Goal: Task Accomplishment & Management: Manage account settings

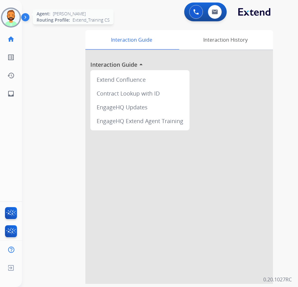
click at [17, 16] on img at bounding box center [11, 18] width 18 height 18
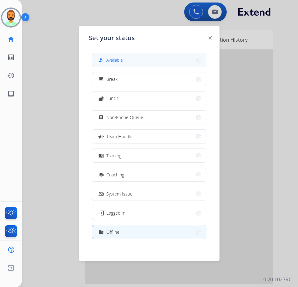
click at [170, 58] on button "how_to_reg Available" at bounding box center [149, 59] width 114 height 13
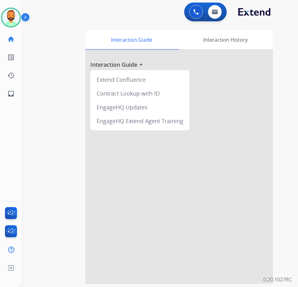
click at [41, 62] on div "swap_horiz Break voice bridge close_fullscreen Connect 3-Way Call merge_type Se…" at bounding box center [152, 153] width 261 height 261
click at [212, 6] on button at bounding box center [215, 12] width 14 height 14
select select "**********"
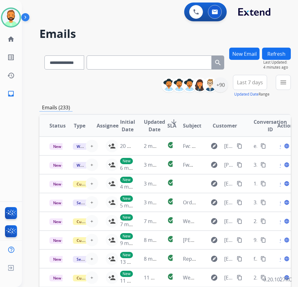
click at [261, 86] on button "Last 7 days" at bounding box center [250, 82] width 34 height 15
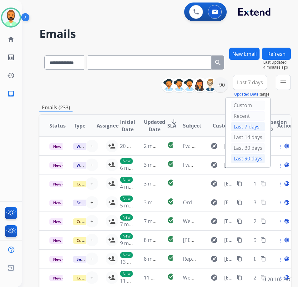
click at [258, 157] on div "Last 90 days" at bounding box center [248, 158] width 34 height 9
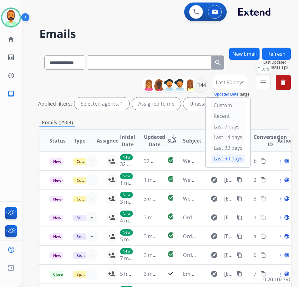
click at [271, 88] on button "menu Filters" at bounding box center [263, 82] width 15 height 15
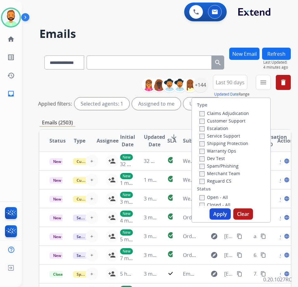
click at [237, 121] on label "Customer Support" at bounding box center [223, 121] width 46 height 6
click at [234, 140] on label "Shipping Protection" at bounding box center [224, 143] width 49 height 6
click at [230, 182] on label "Reguard CS" at bounding box center [216, 181] width 32 height 6
click at [227, 198] on label "Open - All" at bounding box center [214, 197] width 28 height 6
click at [231, 210] on button "Apply" at bounding box center [220, 213] width 21 height 11
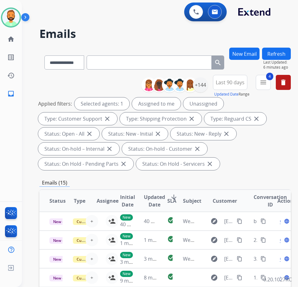
click at [238, 81] on span "Last 90 days" at bounding box center [230, 82] width 29 height 3
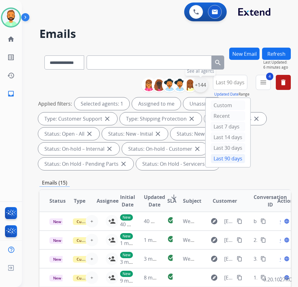
click at [207, 91] on div "+144" at bounding box center [200, 84] width 15 height 15
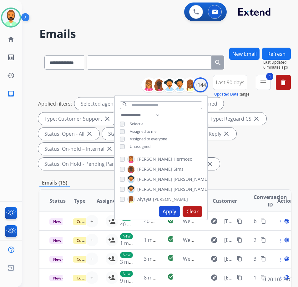
click at [147, 144] on span "Unassigned" at bounding box center [140, 146] width 21 height 5
click at [178, 208] on button "Apply" at bounding box center [169, 211] width 21 height 11
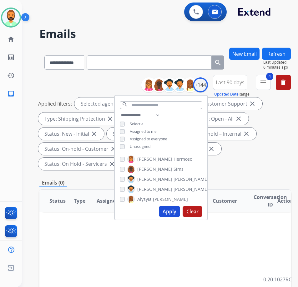
click at [257, 183] on div "Emails (0)" at bounding box center [165, 183] width 252 height 8
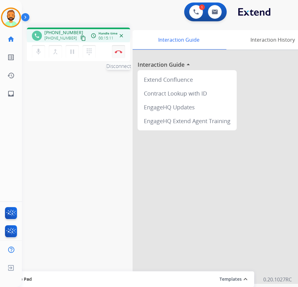
click at [121, 53] on button "Disconnect" at bounding box center [118, 51] width 13 height 13
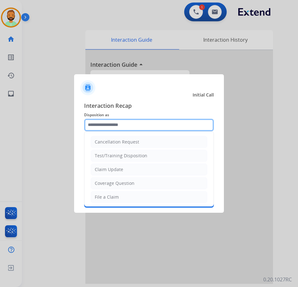
click at [133, 127] on input "text" at bounding box center [149, 125] width 130 height 13
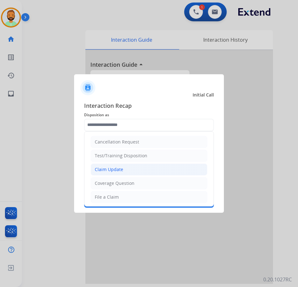
click at [141, 165] on li "Claim Update" at bounding box center [149, 169] width 117 height 12
type input "**********"
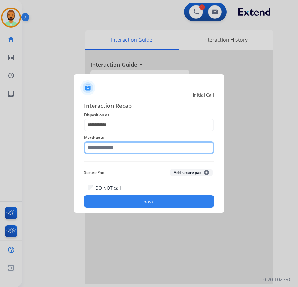
click at [137, 148] on input "text" at bounding box center [149, 147] width 130 height 13
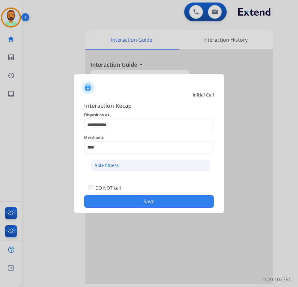
click at [124, 162] on li "Sole fitness" at bounding box center [150, 165] width 119 height 12
type input "**********"
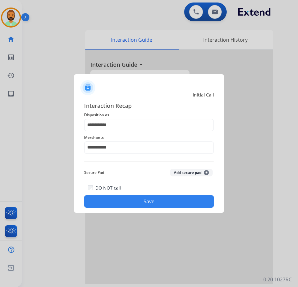
click at [168, 200] on button "Save" at bounding box center [149, 201] width 130 height 13
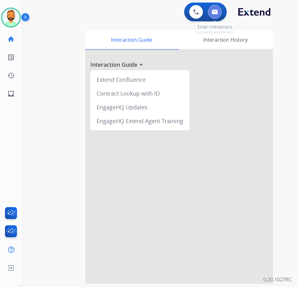
click at [215, 15] on button at bounding box center [215, 12] width 14 height 14
select select "**********"
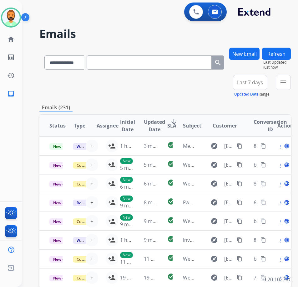
click at [256, 81] on span "Last 7 days" at bounding box center [250, 82] width 26 height 3
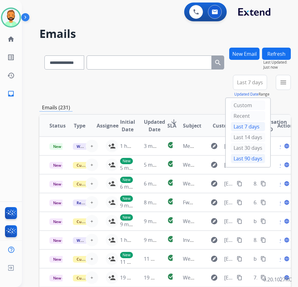
click at [262, 159] on div "Last 90 days" at bounding box center [248, 158] width 34 height 9
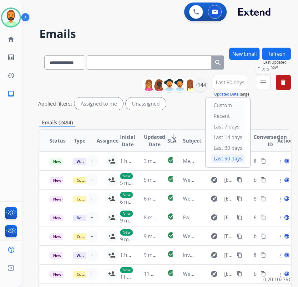
click at [267, 80] on mat-icon "menu" at bounding box center [264, 83] width 8 height 8
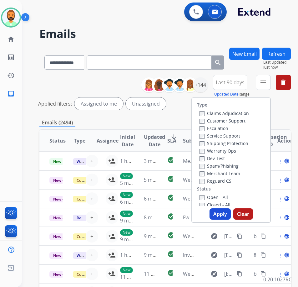
drag, startPoint x: 243, startPoint y: 124, endPoint x: 246, endPoint y: 122, distance: 3.3
click at [244, 124] on div "Customer Support" at bounding box center [224, 121] width 49 height 8
click at [246, 122] on label "Customer Support" at bounding box center [223, 121] width 46 height 6
click at [242, 142] on label "Shipping Protection" at bounding box center [224, 143] width 49 height 6
click at [231, 180] on label "Reguard CS" at bounding box center [216, 181] width 32 height 6
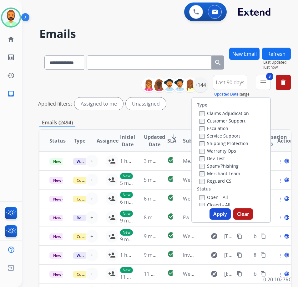
click at [222, 196] on label "Open - All" at bounding box center [214, 197] width 28 height 6
click at [227, 210] on button "Apply" at bounding box center [220, 213] width 21 height 11
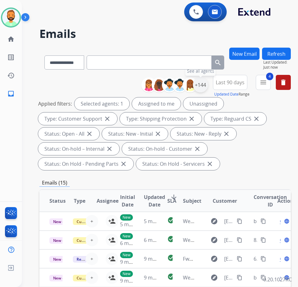
click at [208, 88] on div "+144" at bounding box center [200, 84] width 15 height 15
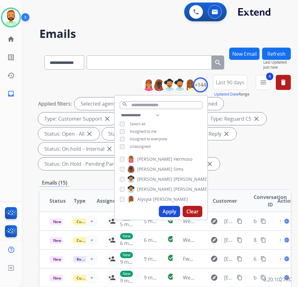
drag, startPoint x: 150, startPoint y: 144, endPoint x: 155, endPoint y: 144, distance: 4.7
click at [151, 144] on span "Unassigned" at bounding box center [140, 146] width 21 height 5
click at [173, 207] on button "Apply" at bounding box center [169, 211] width 21 height 11
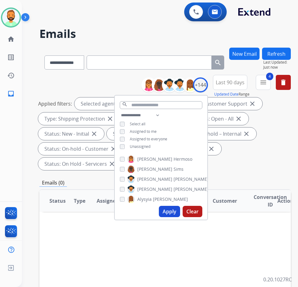
click at [254, 180] on div "Emails (0)" at bounding box center [165, 183] width 252 height 8
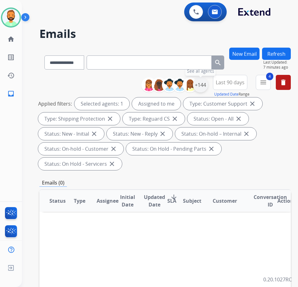
click at [207, 87] on div "+144" at bounding box center [200, 84] width 15 height 15
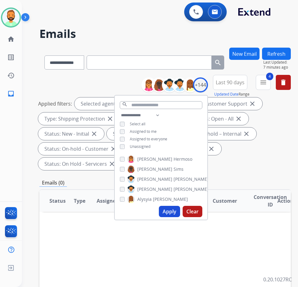
click at [154, 142] on div "**********" at bounding box center [161, 131] width 93 height 40
click at [151, 145] on span "Unassigned" at bounding box center [140, 146] width 21 height 5
click at [157, 132] on span "Assigned to me" at bounding box center [143, 131] width 27 height 5
click at [174, 211] on button "Apply" at bounding box center [169, 211] width 21 height 11
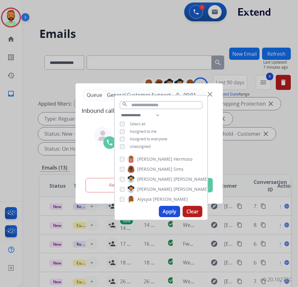
click at [253, 148] on div at bounding box center [149, 143] width 298 height 287
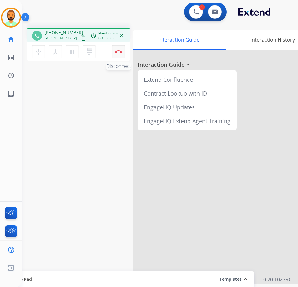
click at [118, 54] on button "Disconnect" at bounding box center [118, 51] width 13 height 13
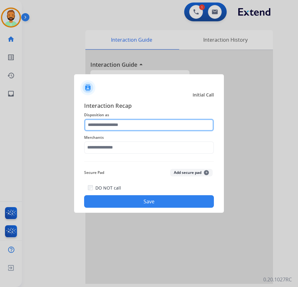
click at [121, 126] on input "text" at bounding box center [149, 125] width 130 height 13
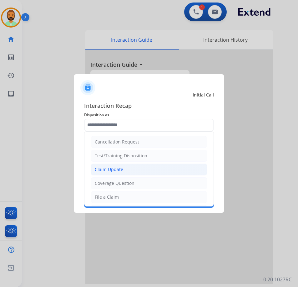
click at [127, 170] on li "Claim Update" at bounding box center [149, 169] width 117 height 12
type input "**********"
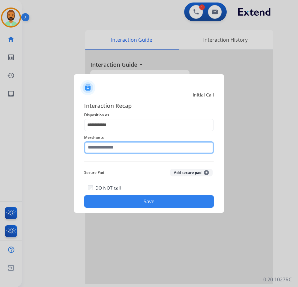
click at [145, 148] on input "text" at bounding box center [149, 147] width 130 height 13
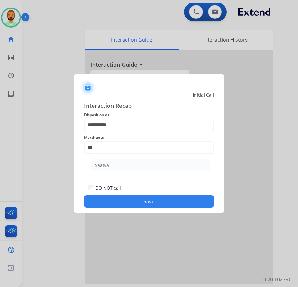
click at [126, 172] on ul "Saatva" at bounding box center [150, 166] width 123 height 21
click at [127, 165] on li "Saatva" at bounding box center [150, 165] width 119 height 12
type input "******"
click at [140, 203] on button "Save" at bounding box center [149, 201] width 130 height 13
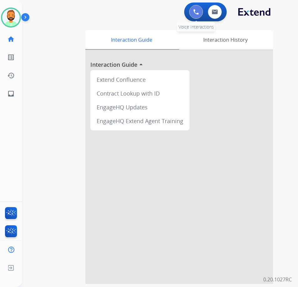
click at [198, 13] on img at bounding box center [196, 12] width 6 height 6
click at [193, 14] on button at bounding box center [196, 12] width 14 height 14
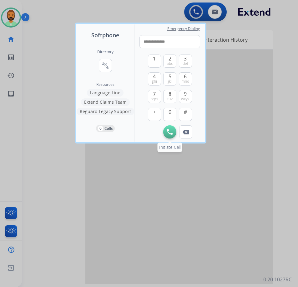
type input "**********"
drag, startPoint x: 169, startPoint y: 129, endPoint x: 172, endPoint y: 131, distance: 3.6
click at [169, 130] on img at bounding box center [170, 132] width 6 height 6
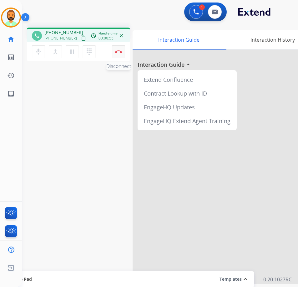
click at [121, 53] on img at bounding box center [119, 51] width 8 height 3
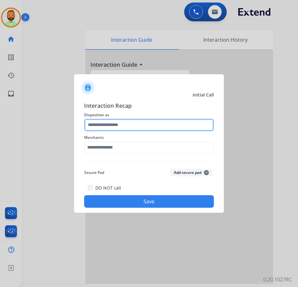
click at [188, 123] on input "text" at bounding box center [149, 125] width 130 height 13
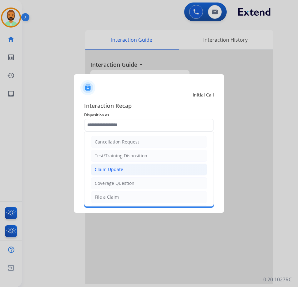
click at [154, 169] on li "Claim Update" at bounding box center [149, 169] width 117 height 12
type input "**********"
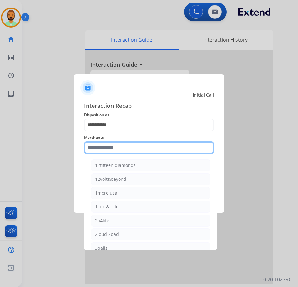
click at [148, 142] on input "text" at bounding box center [149, 147] width 130 height 13
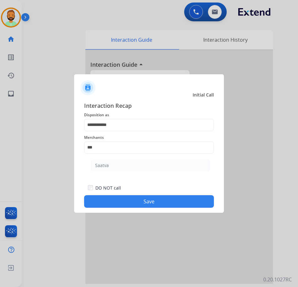
drag, startPoint x: 167, startPoint y: 197, endPoint x: 163, endPoint y: 198, distance: 3.9
click at [167, 197] on button "Save" at bounding box center [149, 201] width 130 height 13
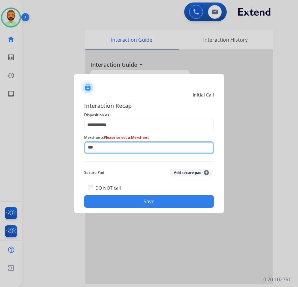
click at [167, 149] on input "***" at bounding box center [149, 147] width 130 height 13
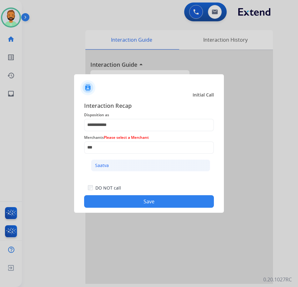
click at [156, 160] on li "Saatva" at bounding box center [150, 165] width 119 height 12
type input "******"
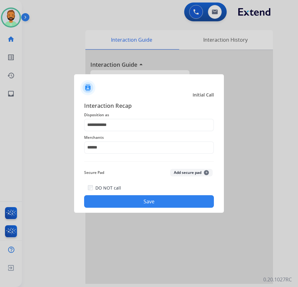
drag, startPoint x: 158, startPoint y: 195, endPoint x: 159, endPoint y: 199, distance: 4.5
click at [158, 195] on div "DO NOT call Save" at bounding box center [149, 196] width 130 height 24
click at [159, 199] on button "Save" at bounding box center [149, 201] width 130 height 13
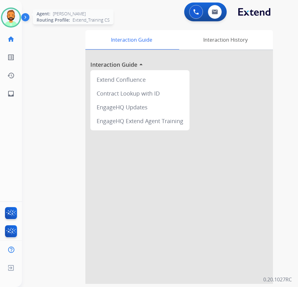
click at [12, 16] on img at bounding box center [11, 18] width 18 height 18
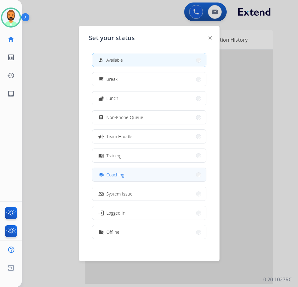
click at [147, 174] on button "school Coaching" at bounding box center [149, 174] width 114 height 13
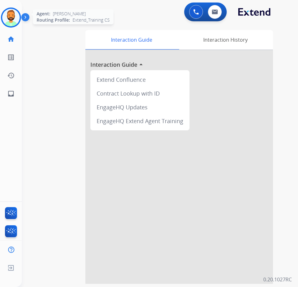
click at [19, 21] on img at bounding box center [11, 18] width 18 height 18
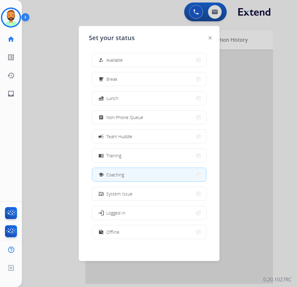
drag, startPoint x: 123, startPoint y: 118, endPoint x: 12, endPoint y: 137, distance: 113.1
click at [122, 120] on span "Non-Phone Queue" at bounding box center [124, 117] width 37 height 7
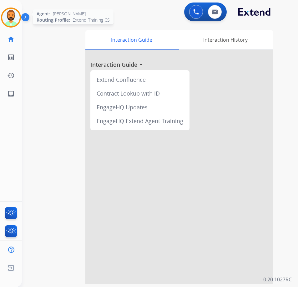
click at [9, 18] on img at bounding box center [11, 18] width 18 height 18
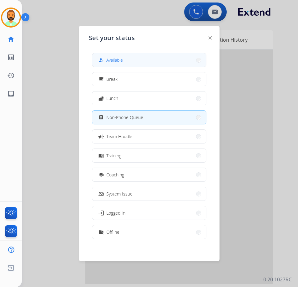
click at [108, 55] on button "how_to_reg Available" at bounding box center [149, 59] width 114 height 13
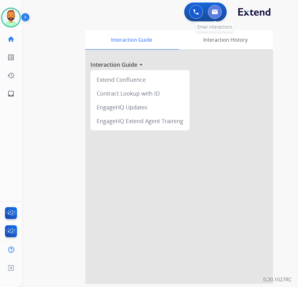
click at [216, 11] on img at bounding box center [215, 11] width 6 height 5
select select "**********"
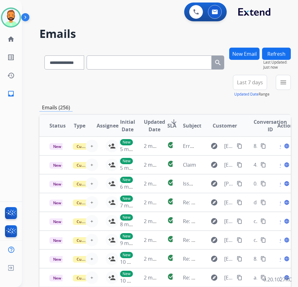
drag, startPoint x: 260, startPoint y: 69, endPoint x: 259, endPoint y: 80, distance: 11.9
click at [260, 71] on div "New Email" at bounding box center [244, 61] width 30 height 27
click at [261, 83] on span "Last 7 days" at bounding box center [250, 82] width 26 height 3
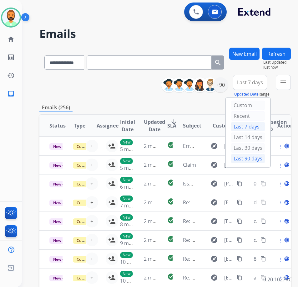
click at [261, 158] on div "Last 90 days" at bounding box center [248, 158] width 34 height 9
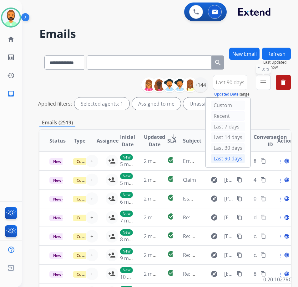
click at [271, 82] on button "menu Filters" at bounding box center [263, 82] width 15 height 15
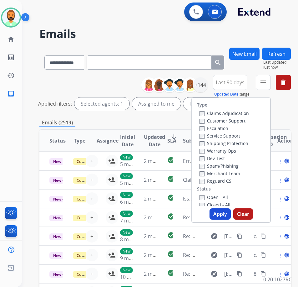
click at [228, 179] on label "Reguard CS" at bounding box center [216, 181] width 32 height 6
click at [244, 118] on label "Customer Support" at bounding box center [223, 121] width 46 height 6
click at [241, 142] on label "Shipping Protection" at bounding box center [224, 143] width 49 height 6
click at [218, 197] on label "Open - All" at bounding box center [214, 197] width 28 height 6
click at [225, 219] on button "Apply" at bounding box center [220, 213] width 21 height 11
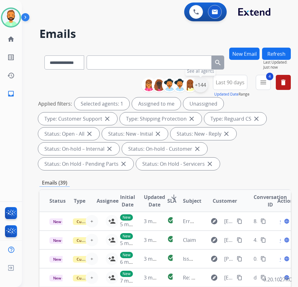
click at [208, 86] on div "+144" at bounding box center [200, 84] width 15 height 15
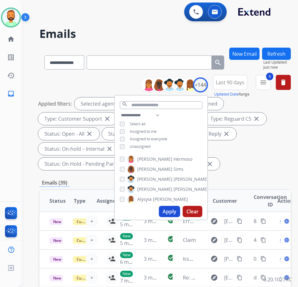
click at [151, 146] on span "Unassigned" at bounding box center [140, 146] width 21 height 5
click at [180, 212] on button "Apply" at bounding box center [169, 211] width 21 height 11
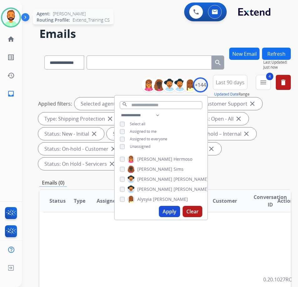
click at [15, 14] on img at bounding box center [11, 18] width 18 height 18
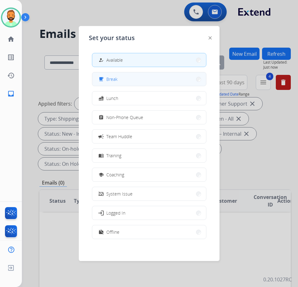
click at [120, 79] on button "free_breakfast Break" at bounding box center [149, 78] width 114 height 13
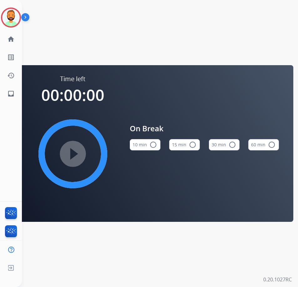
click at [155, 147] on mat-icon "radio_button_unchecked" at bounding box center [154, 145] width 8 height 8
click at [77, 157] on mat-icon "play_circle_filled" at bounding box center [73, 154] width 8 height 8
